Goal: Task Accomplishment & Management: Manage account settings

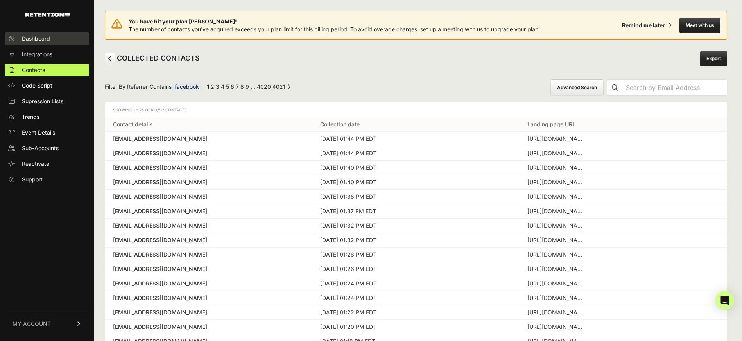
click at [36, 38] on span "Dashboard" at bounding box center [36, 39] width 28 height 8
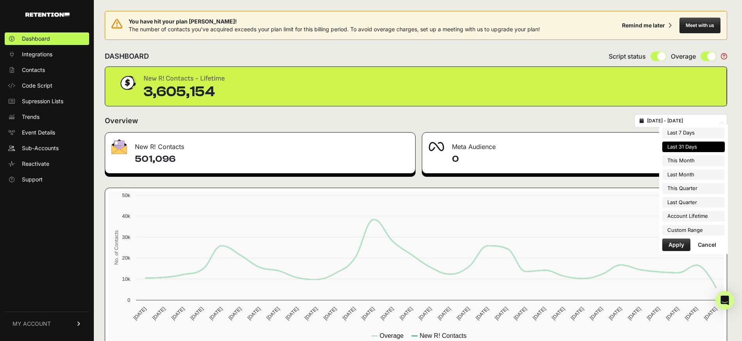
click at [668, 122] on input "2025-09-10 - 2025-10-10" at bounding box center [684, 121] width 75 height 6
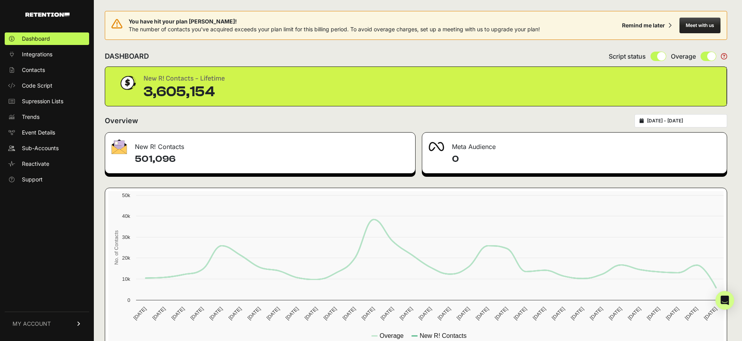
click at [47, 324] on span "MY ACCOUNT" at bounding box center [32, 324] width 38 height 8
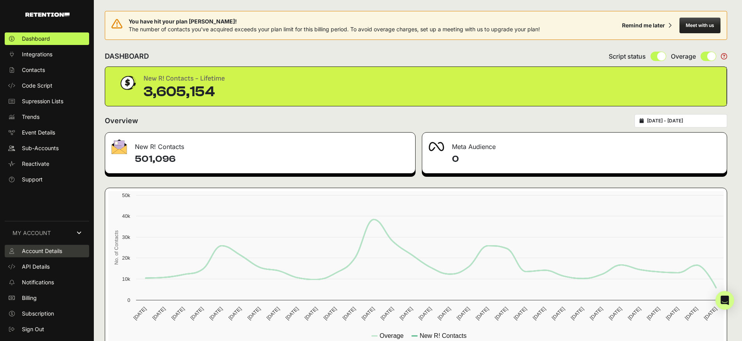
click at [39, 256] on link "Account Details" at bounding box center [47, 251] width 84 height 13
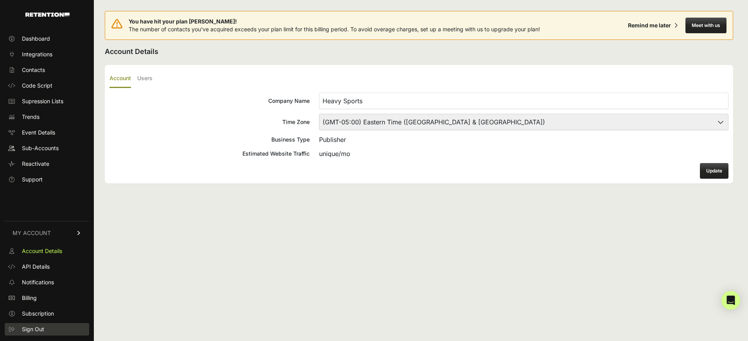
click at [32, 331] on span "Sign Out" at bounding box center [33, 329] width 22 height 8
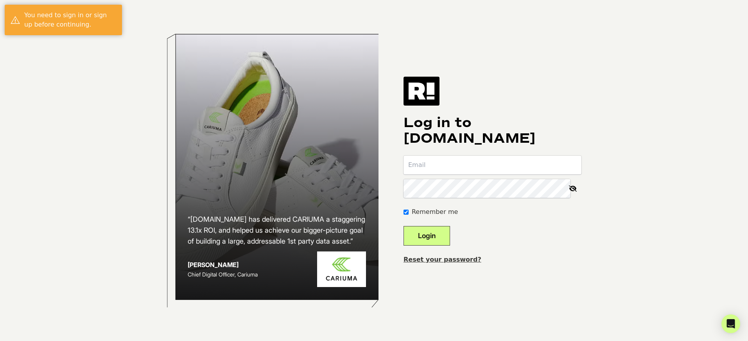
type input "h"
type input "[PERSON_NAME][EMAIL_ADDRESS][DOMAIN_NAME]"
click at [404, 226] on button "Login" at bounding box center [427, 236] width 47 height 20
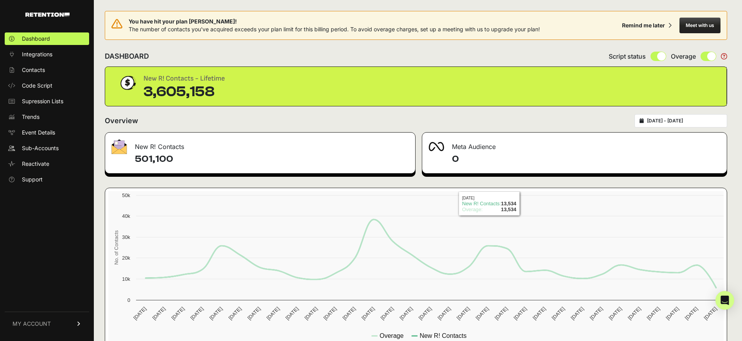
scroll to position [1, 0]
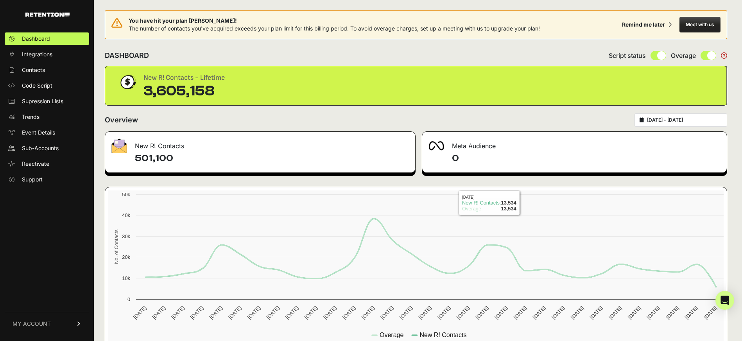
type input "2025-09-10"
type input "2025-10-10"
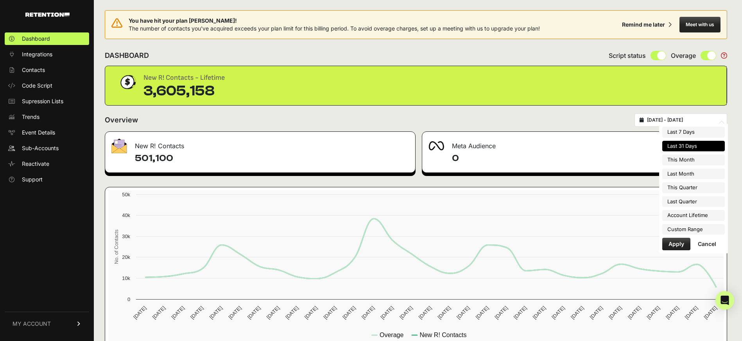
click at [684, 120] on input "2025-09-10 - 2025-10-10" at bounding box center [684, 120] width 75 height 6
type input "2025-10-01"
type input "2025-10-31"
type input "2025-09-01"
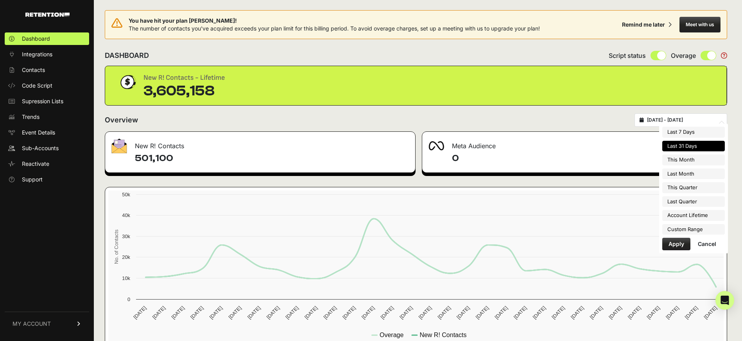
type input "2025-09-30"
type input "2025-10-01"
type input "2025-12-31"
type input "2025-09-10"
type input "2025-10-10"
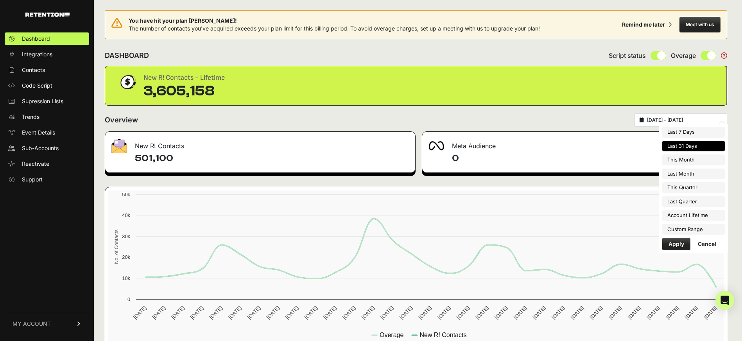
type input "2025-07-01"
type input "2025-09-30"
type input "2025-09-10"
type input "2025-10-10"
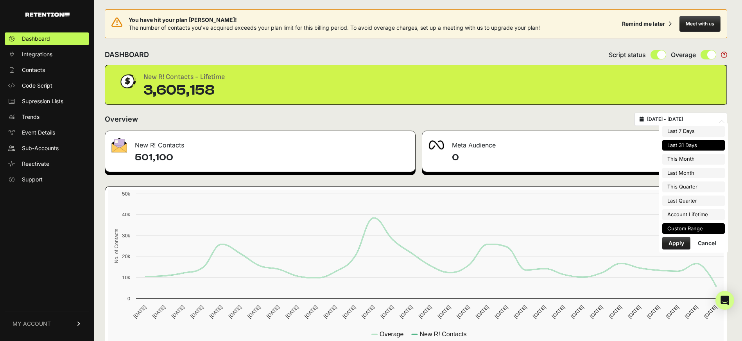
click at [683, 229] on li "Custom Range" at bounding box center [693, 228] width 63 height 11
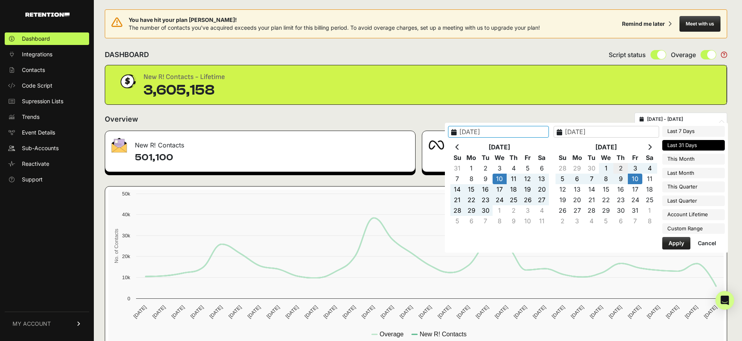
type input "2025-10-02"
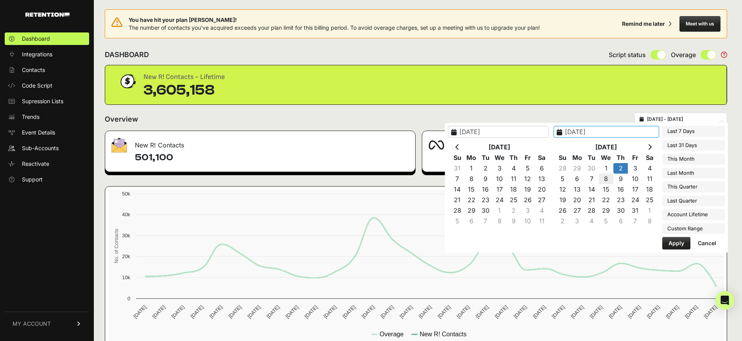
type input "2025-10-08"
type input "2025-10-02"
click at [671, 247] on button "Apply" at bounding box center [676, 243] width 28 height 13
type input "2025-10-02 - 2025-10-08"
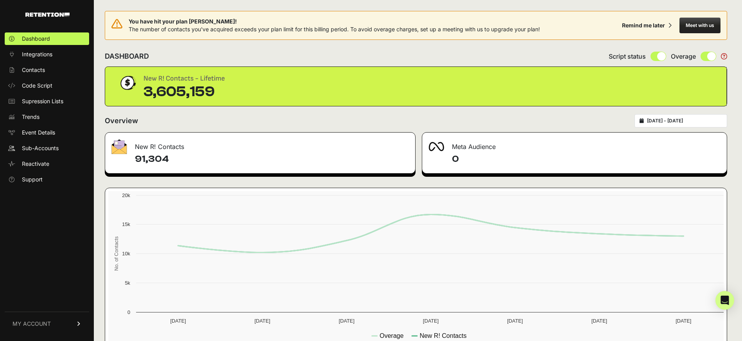
click at [30, 321] on span "MY ACCOUNT" at bounding box center [32, 324] width 38 height 8
click at [49, 329] on link "Sign Out" at bounding box center [47, 329] width 84 height 13
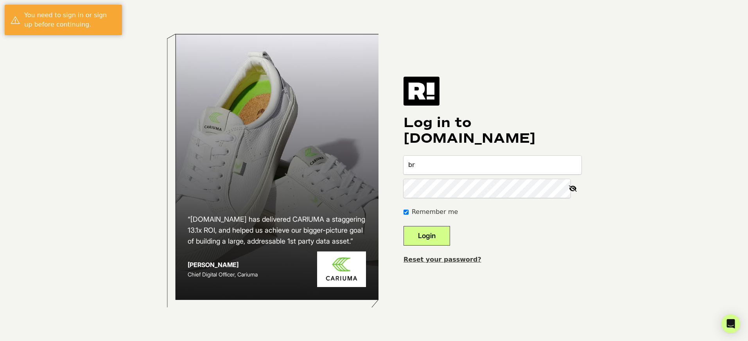
type input "[PERSON_NAME][EMAIL_ADDRESS][DOMAIN_NAME]"
click at [404, 226] on button "Login" at bounding box center [427, 236] width 47 height 20
